Goal: Download file/media

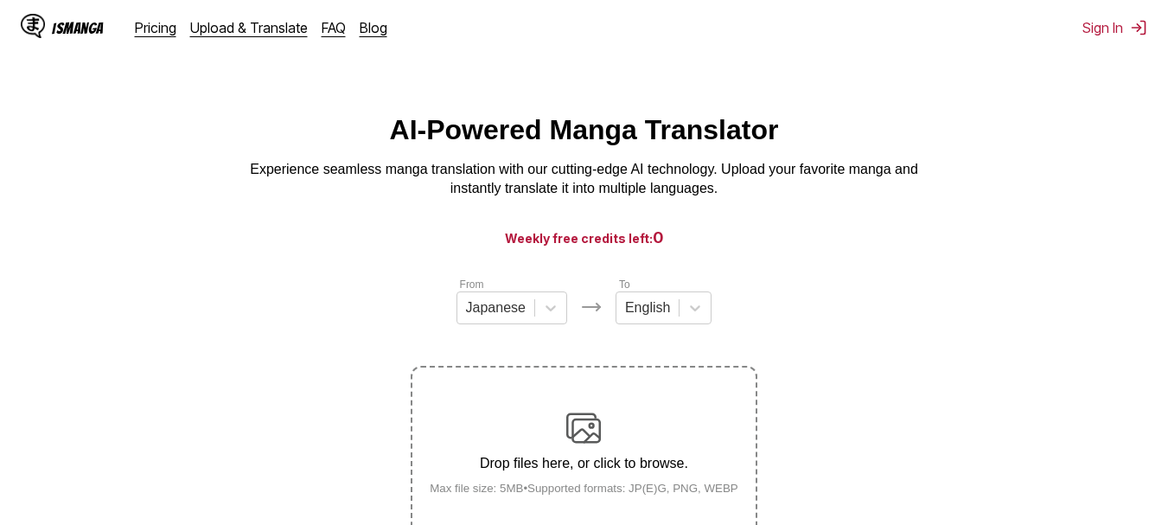
click at [245, 24] on link "Upload & Translate" at bounding box center [249, 27] width 118 height 17
click at [246, 31] on link "Upload & Translate" at bounding box center [249, 27] width 118 height 17
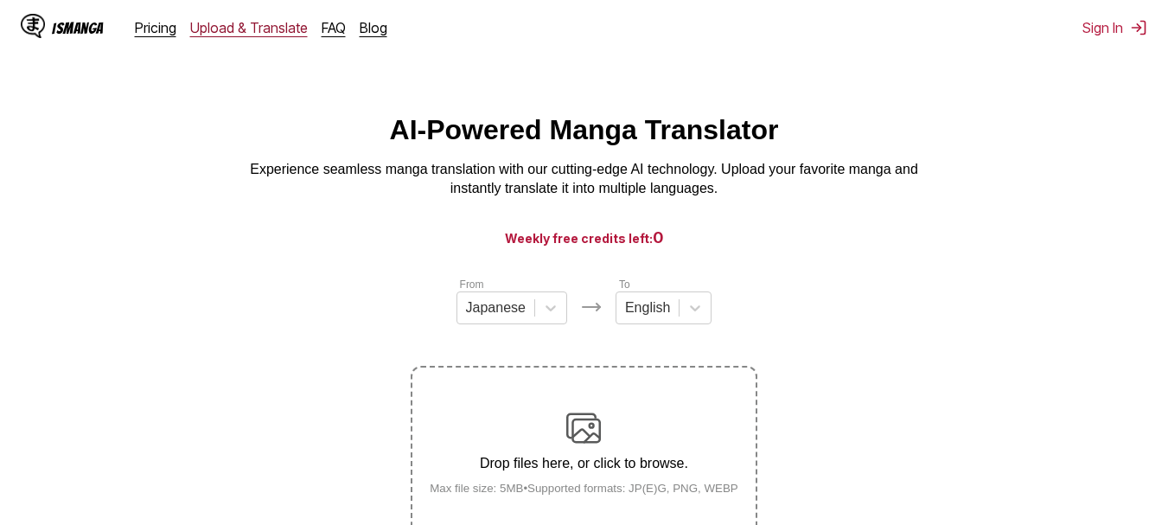
click at [246, 31] on link "Upload & Translate" at bounding box center [249, 27] width 118 height 17
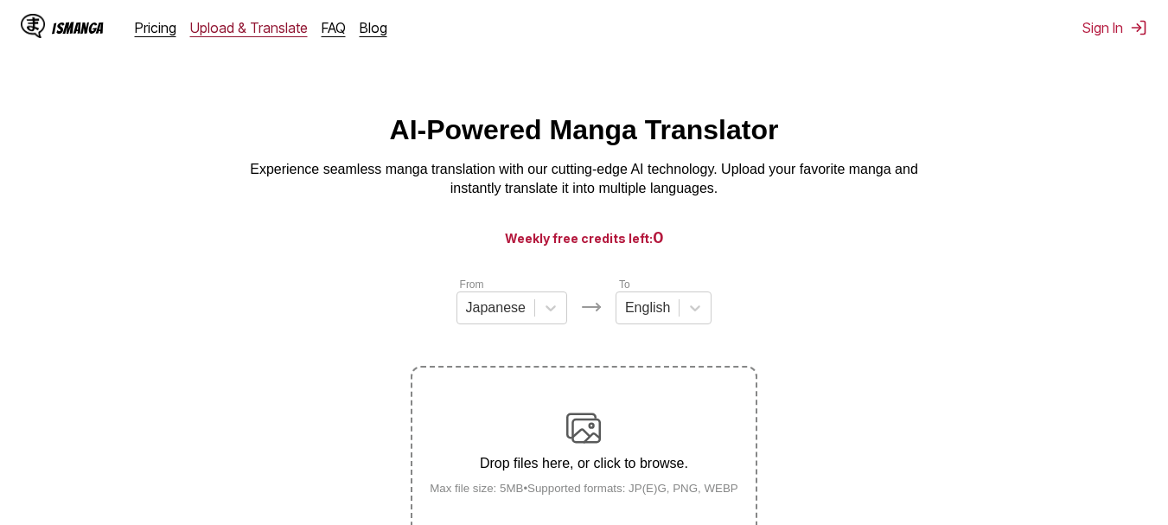
click at [246, 31] on link "Upload & Translate" at bounding box center [249, 27] width 118 height 17
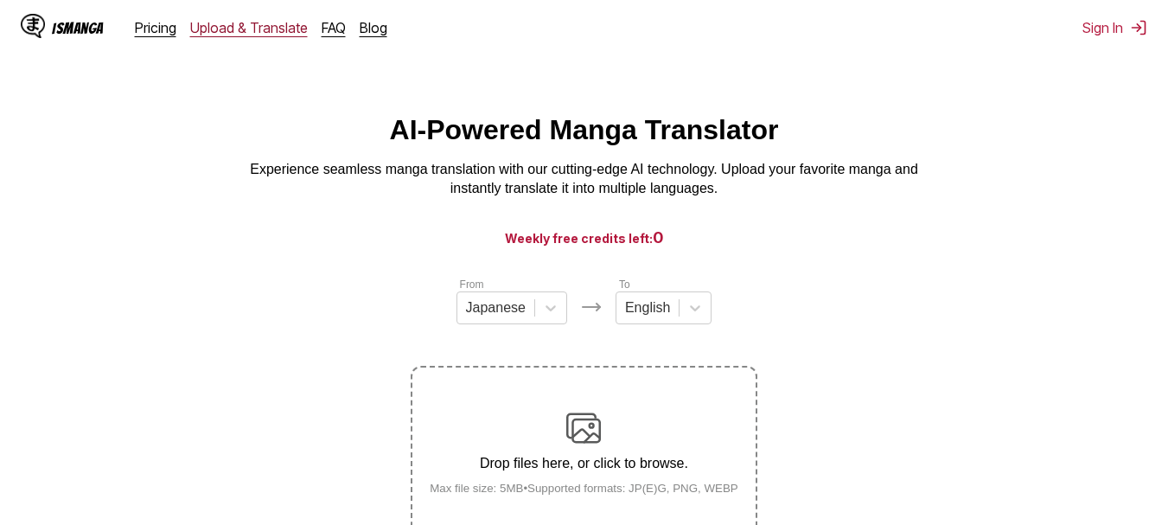
click at [246, 31] on link "Upload & Translate" at bounding box center [249, 27] width 118 height 17
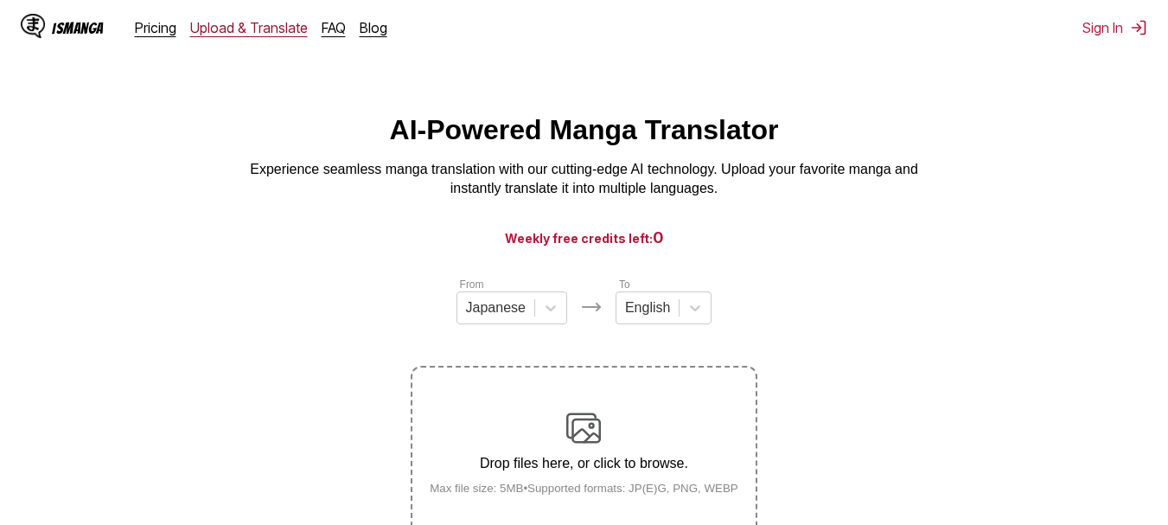
click at [246, 31] on link "Upload & Translate" at bounding box center [249, 27] width 118 height 17
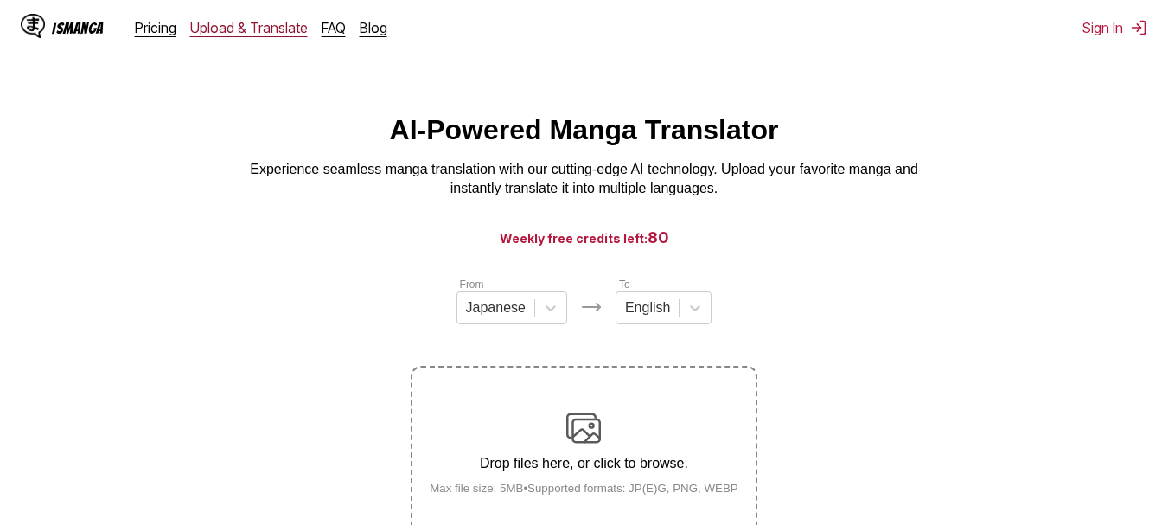
click at [246, 31] on link "Upload & Translate" at bounding box center [249, 27] width 118 height 17
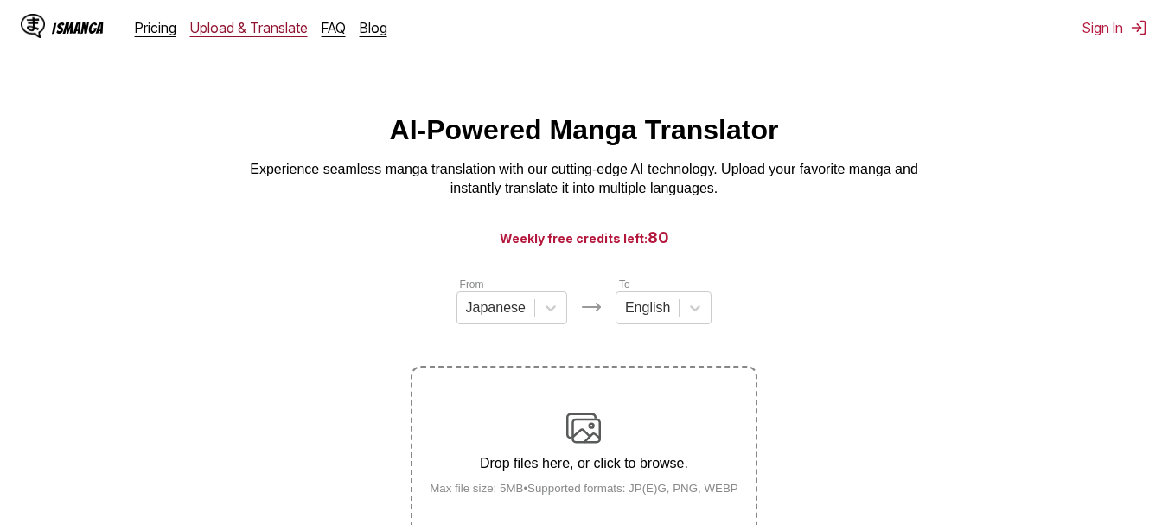
click at [246, 31] on link "Upload & Translate" at bounding box center [249, 27] width 118 height 17
click at [512, 146] on h1 "AI-Powered Manga Translator" at bounding box center [584, 130] width 389 height 32
click at [248, 29] on link "Upload & Translate" at bounding box center [249, 27] width 118 height 17
click at [88, 36] on div "IsManga" at bounding box center [78, 28] width 52 height 16
click at [87, 36] on div "IsManga" at bounding box center [78, 28] width 52 height 16
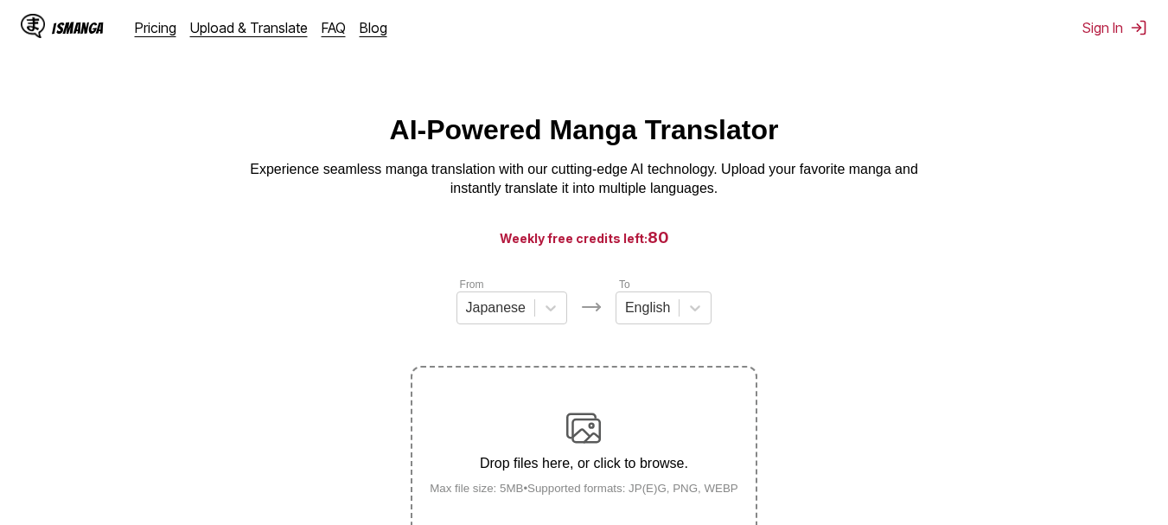
click at [87, 36] on div "IsManga" at bounding box center [78, 28] width 52 height 16
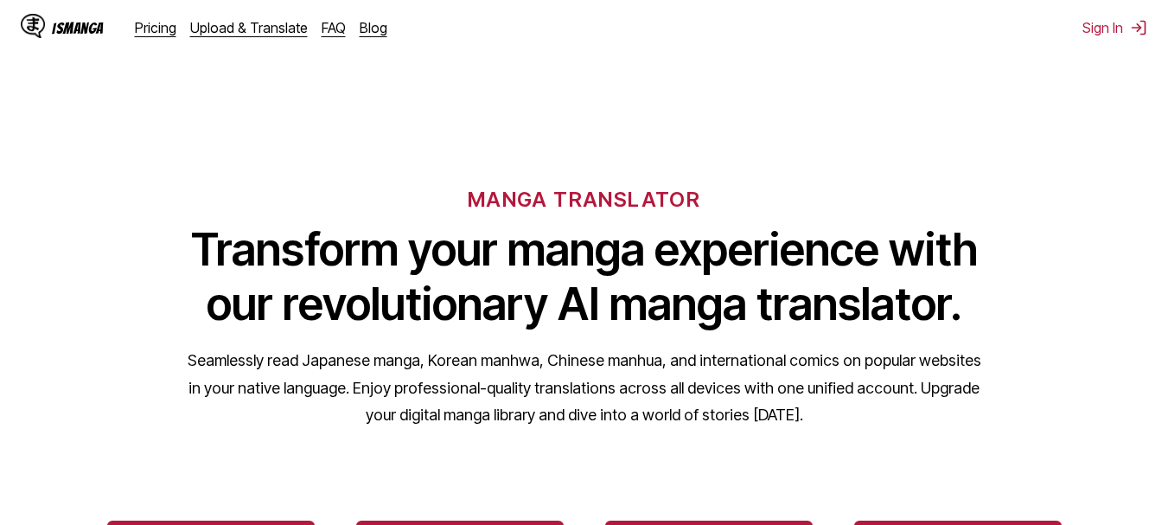
click at [87, 36] on div "IsManga" at bounding box center [78, 28] width 52 height 16
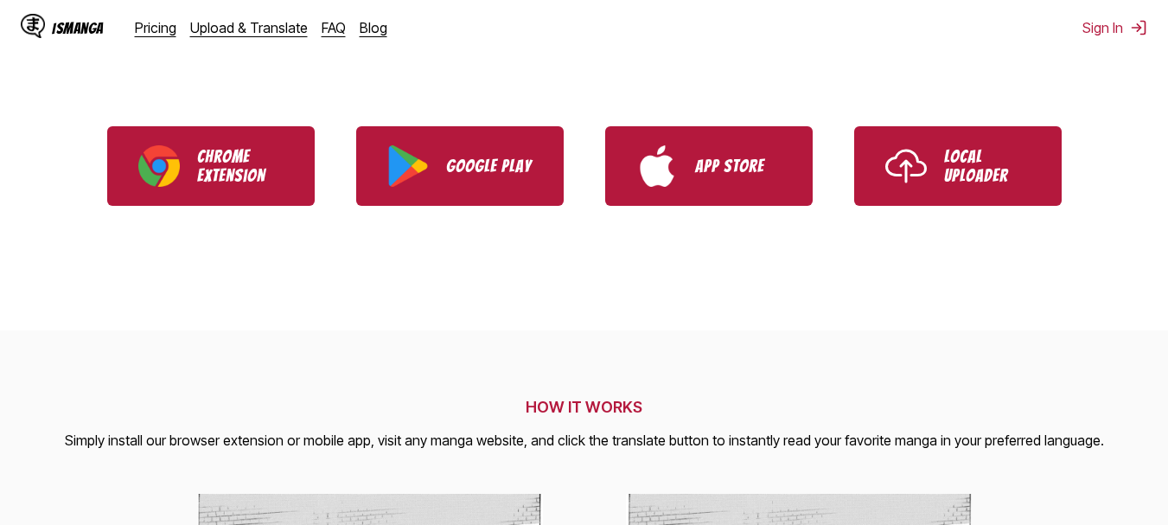
scroll to position [438, 0]
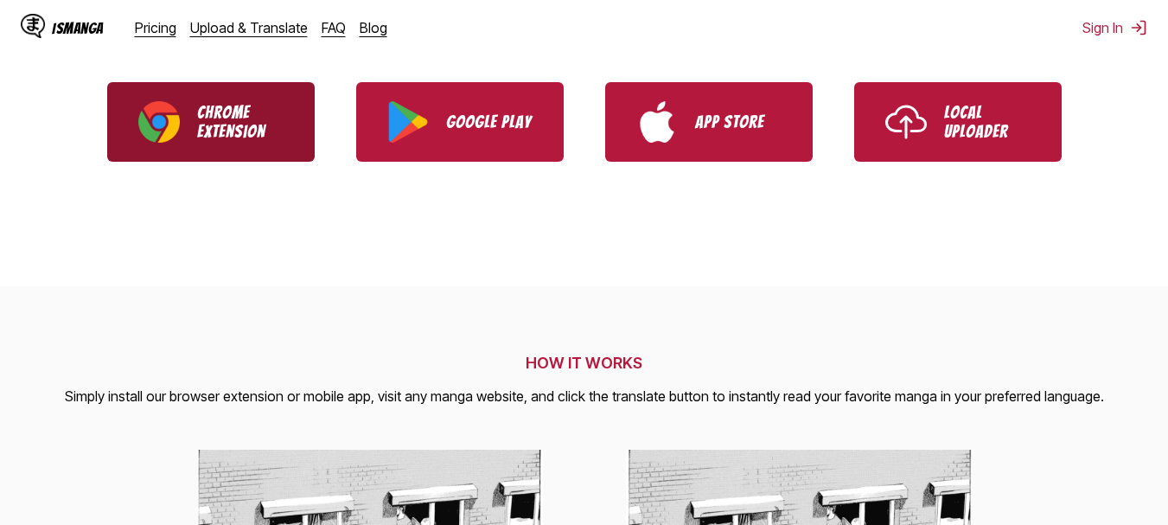
click at [175, 143] on img "Download IsManga Chrome Extension" at bounding box center [159, 122] width 42 height 42
